Goal: Information Seeking & Learning: Learn about a topic

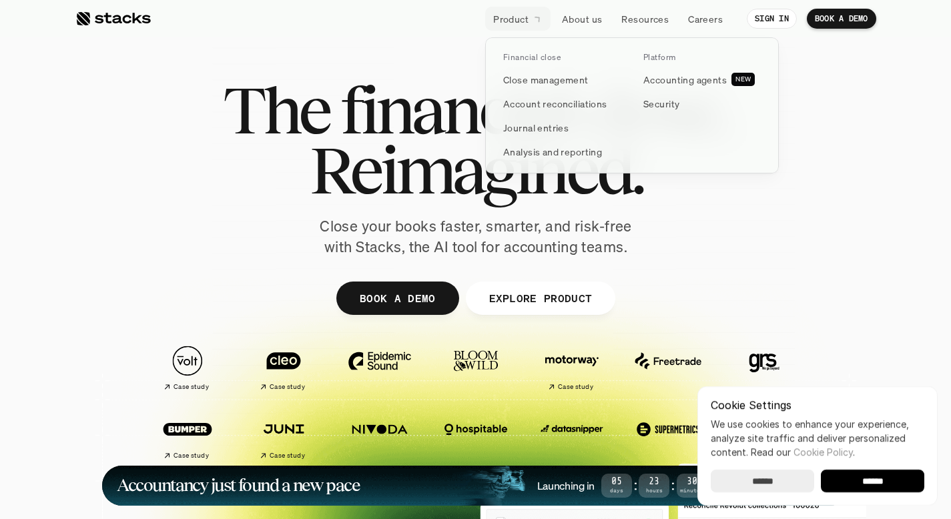
click at [531, 21] on link "Product" at bounding box center [517, 19] width 65 height 24
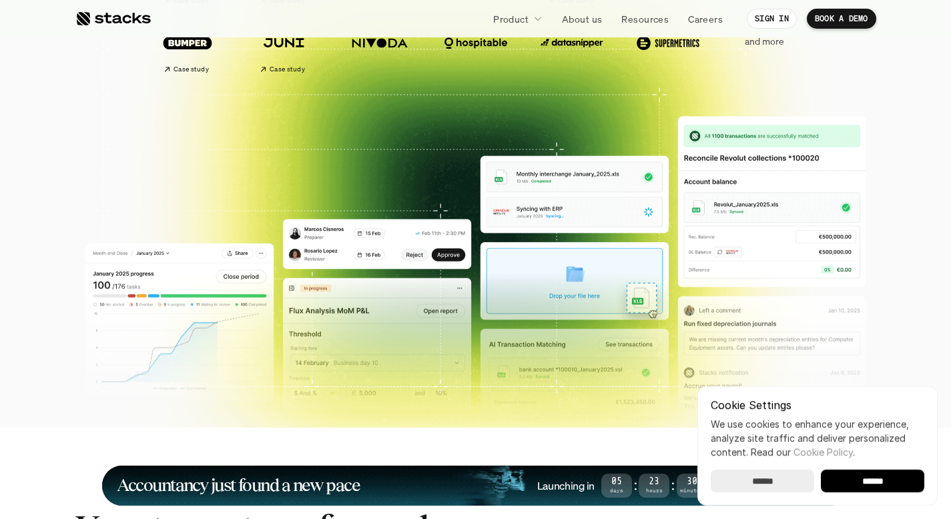
scroll to position [395, 0]
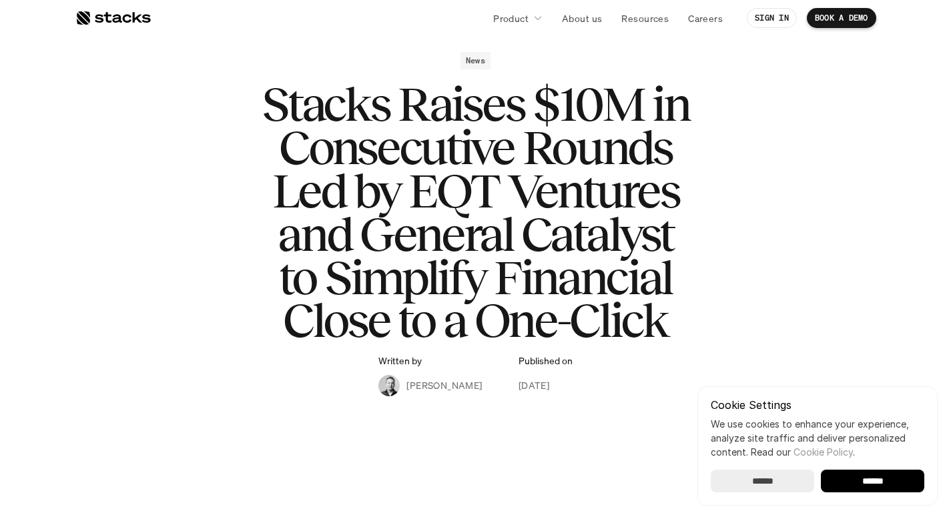
scroll to position [43, 0]
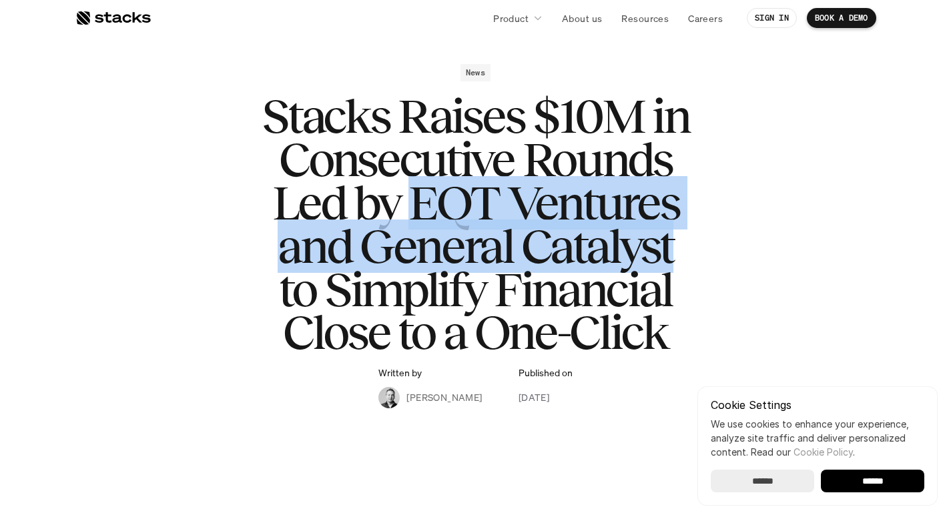
drag, startPoint x: 415, startPoint y: 199, endPoint x: 684, endPoint y: 225, distance: 270.3
click at [684, 226] on h1 "Stacks Raises $10M in Consecutive Rounds Led by EQT Ventures and General Cataly…" at bounding box center [476, 225] width 534 height 260
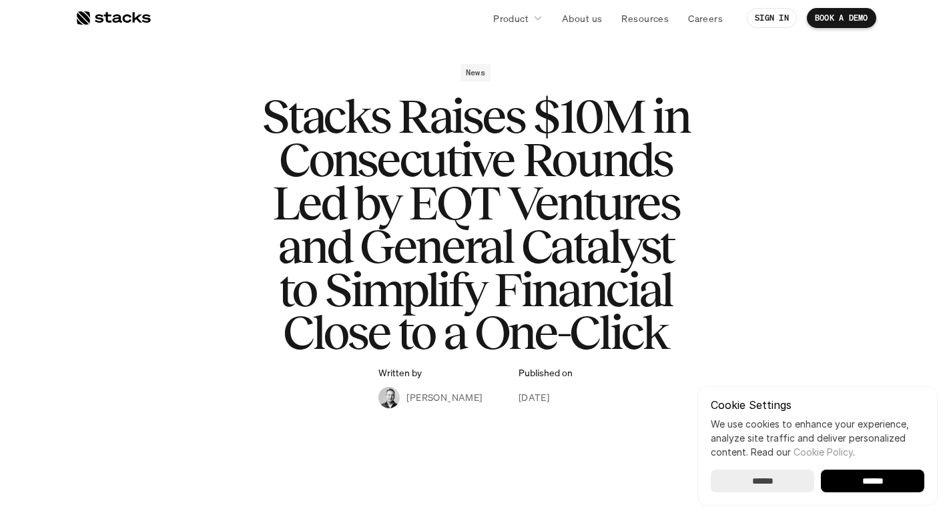
click at [683, 215] on h1 "Stacks Raises $10M in Consecutive Rounds Led by EQT Ventures and General Cataly…" at bounding box center [476, 225] width 534 height 260
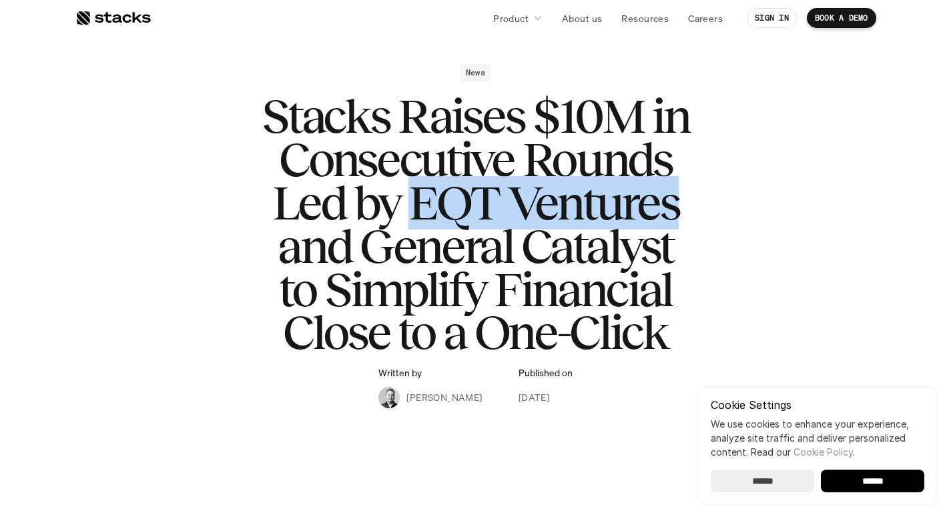
drag, startPoint x: 682, startPoint y: 211, endPoint x: 420, endPoint y: 199, distance: 262.7
click at [420, 199] on h1 "Stacks Raises $10M in Consecutive Rounds Led by EQT Ventures and General Cataly…" at bounding box center [476, 225] width 534 height 260
copy h1 "EQT Ventures"
